Goal: Task Accomplishment & Management: Use online tool/utility

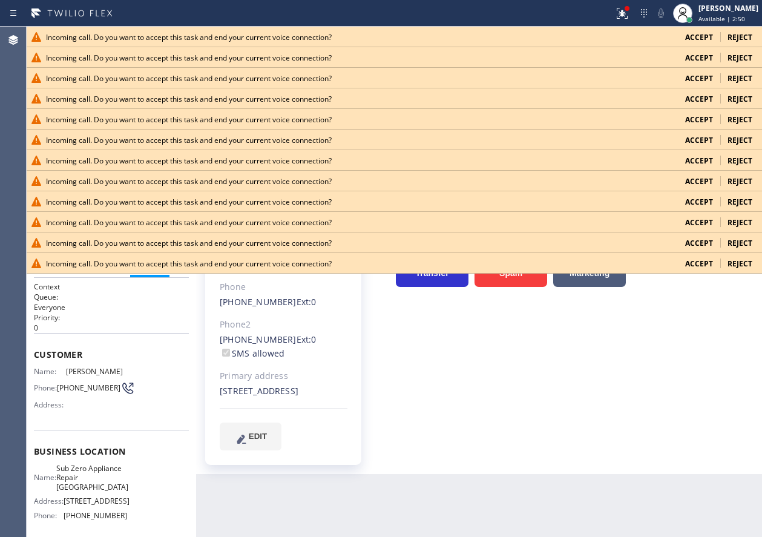
type input "[PHONE_NUMBER]"
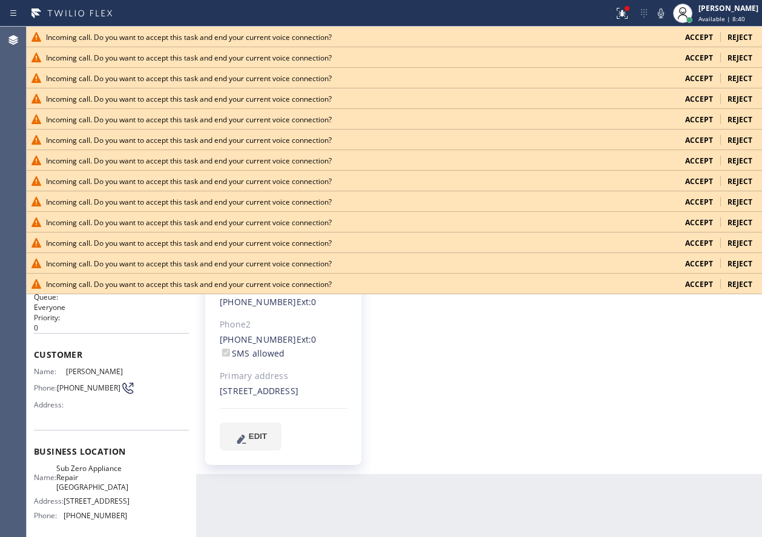
type input "[PHONE_NUMBER]"
